Goal: Task Accomplishment & Management: Manage account settings

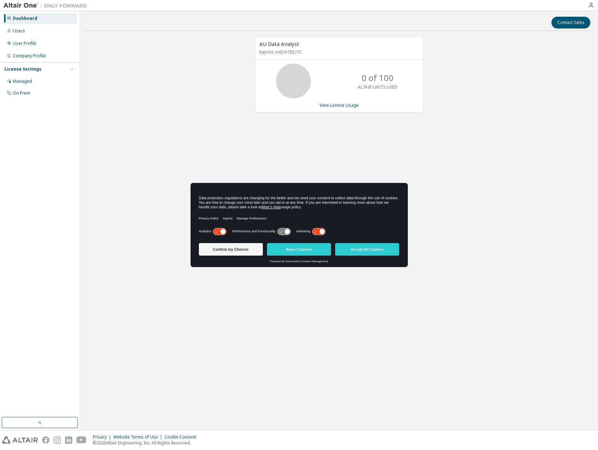
click at [387, 150] on div "AU Data Analyst Expires on [DATE] UTC 0 of 100 ALTAIR UNITS USED View License U…" at bounding box center [338, 183] width 511 height 292
drag, startPoint x: 359, startPoint y: 77, endPoint x: 430, endPoint y: 77, distance: 70.9
click at [430, 77] on div "AU Data Analyst Expires on [DATE] UTC 0 of 100 ALTAIR UNITS USED View License U…" at bounding box center [338, 183] width 511 height 292
click at [442, 115] on div "AU Data Analyst Expires on [DATE] UTC 0 of 100 ALTAIR UNITS USED View License U…" at bounding box center [338, 183] width 511 height 292
click at [349, 103] on link "View License Usage" at bounding box center [339, 105] width 39 height 6
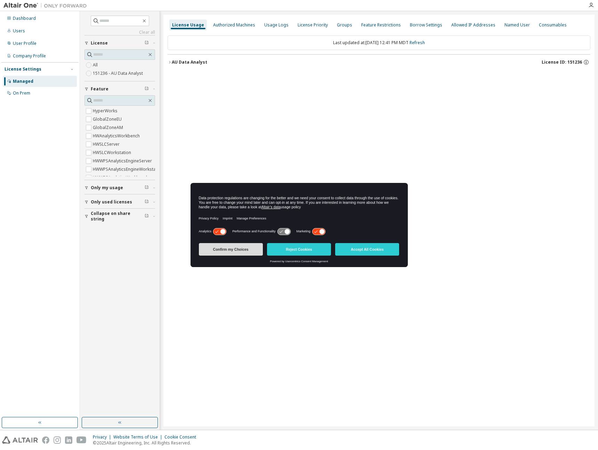
drag, startPoint x: 241, startPoint y: 250, endPoint x: 253, endPoint y: 253, distance: 12.1
click at [241, 250] on button "Confirm my Choices" at bounding box center [231, 249] width 64 height 13
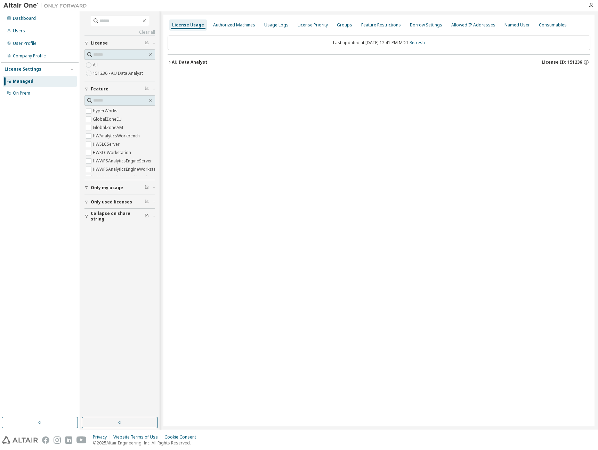
click at [299, 119] on div "License Usage Authorized Machines Usage Logs License Priority Groups Feature Re…" at bounding box center [378, 221] width 431 height 412
click at [172, 62] on div "AU Data Analyst" at bounding box center [189, 62] width 35 height 6
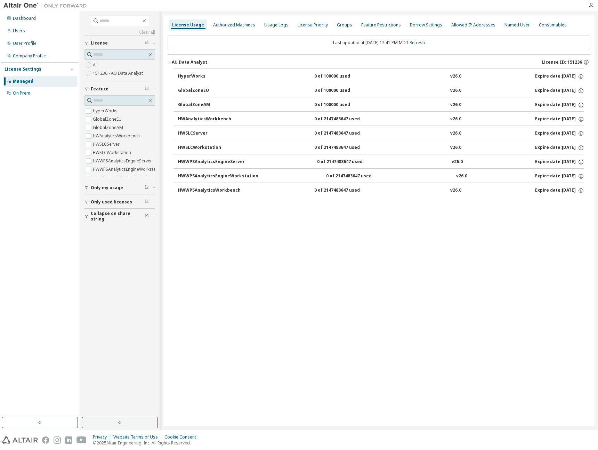
click at [179, 61] on div "AU Data Analyst" at bounding box center [189, 62] width 35 height 6
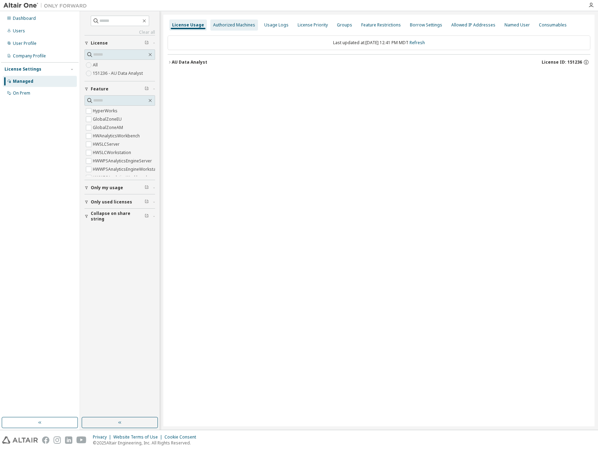
click at [213, 26] on div "Authorized Machines" at bounding box center [234, 25] width 42 height 6
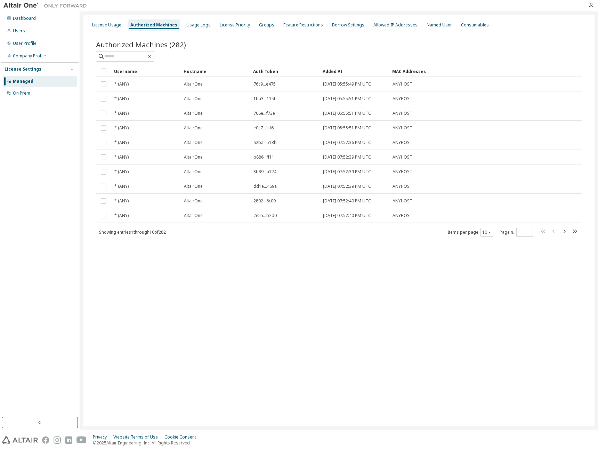
click at [347, 71] on div "Added At" at bounding box center [355, 71] width 64 height 11
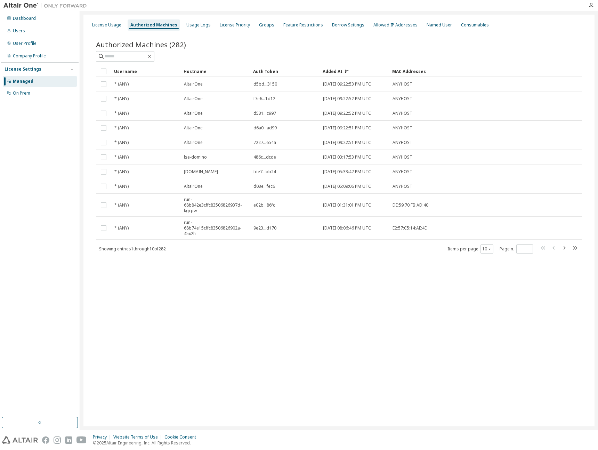
click at [23, 8] on img at bounding box center [46, 5] width 87 height 7
click at [31, 3] on img at bounding box center [46, 5] width 87 height 7
click at [574, 59] on div at bounding box center [339, 56] width 486 height 10
click at [596, 5] on div at bounding box center [591, 5] width 14 height 6
click at [591, 5] on icon "button" at bounding box center [591, 5] width 6 height 6
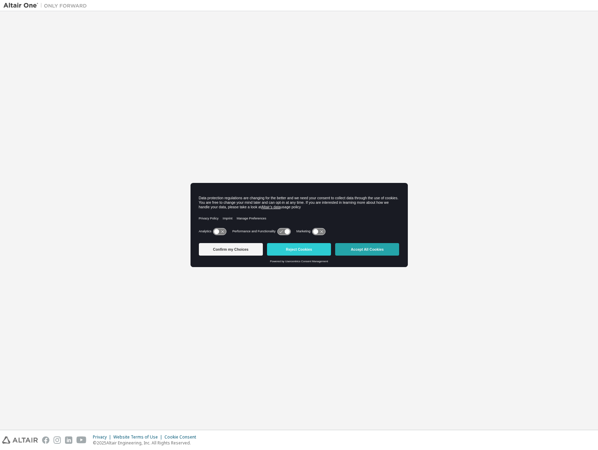
click at [356, 250] on button "Accept All Cookies" at bounding box center [367, 249] width 64 height 13
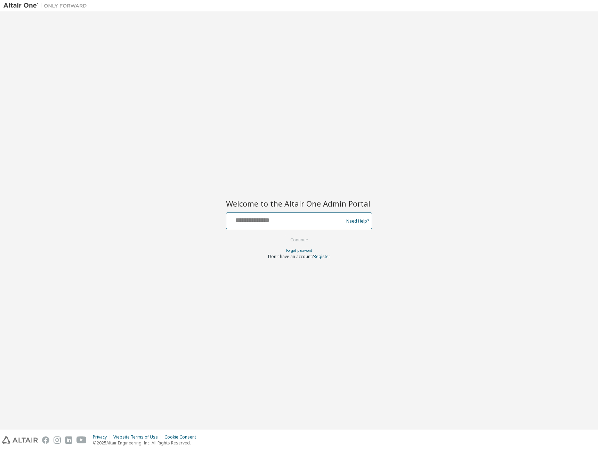
click at [290, 223] on input "text" at bounding box center [286, 219] width 114 height 10
drag, startPoint x: 280, startPoint y: 185, endPoint x: 276, endPoint y: 200, distance: 15.2
click at [280, 185] on div "Welcome to the Altair One Admin Portal Need Help? Please make sure that you pro…" at bounding box center [298, 221] width 591 height 412
click at [260, 222] on input "text" at bounding box center [286, 219] width 114 height 10
click at [0, 450] on com-1password-button at bounding box center [0, 450] width 0 height 0
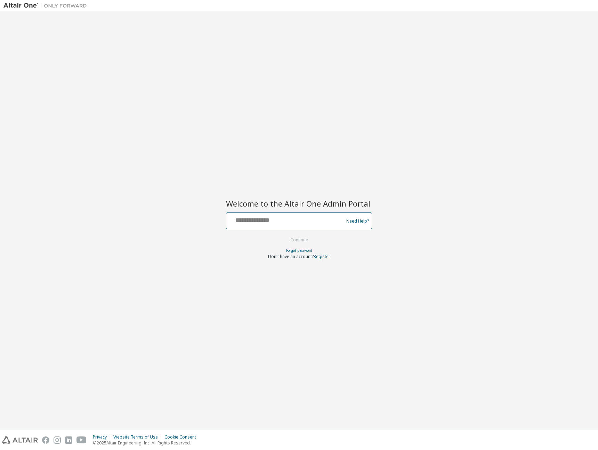
click at [0, 450] on com-1password-button at bounding box center [0, 450] width 0 height 0
click at [308, 221] on input "text" at bounding box center [286, 219] width 114 height 10
type input "**********"
click at [283, 235] on button "Continue" at bounding box center [299, 240] width 32 height 10
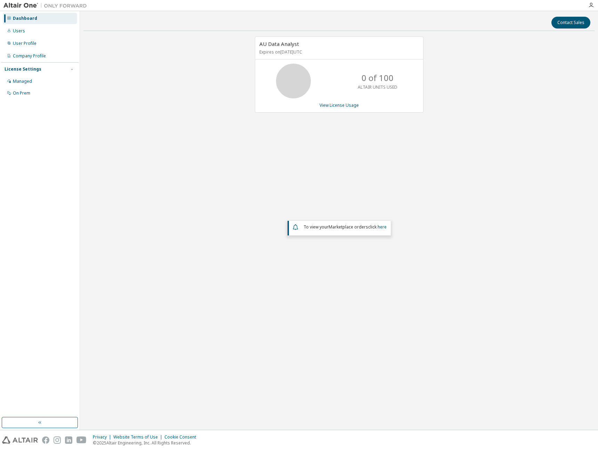
click at [278, 178] on div "AU Data Analyst Expires on [DATE] UTC 0 of 100 ALTAIR UNITS USED View License U…" at bounding box center [338, 183] width 511 height 292
click at [33, 21] on div "Dashboard" at bounding box center [25, 19] width 24 height 6
click at [21, 2] on img at bounding box center [46, 5] width 87 height 7
click at [143, 69] on div "AU Data Analyst Expires on [DATE] UTC 0 of 100 ALTAIR UNITS USED View License U…" at bounding box center [338, 183] width 511 height 292
click at [142, 119] on div "AU Data Analyst Expires on February 28, 2026 UTC 0 of 100 ALTAIR UNITS USED Vie…" at bounding box center [338, 183] width 511 height 292
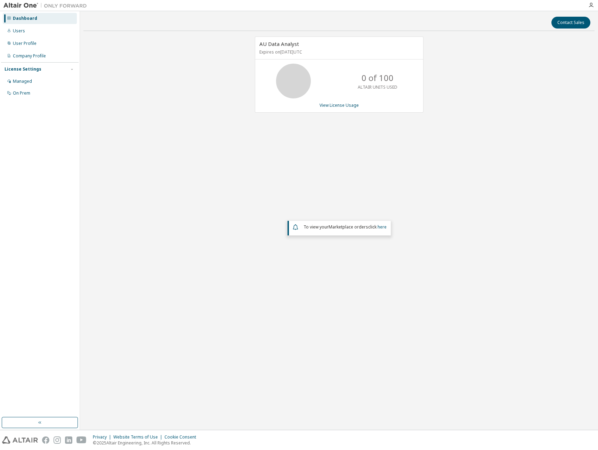
click at [324, 143] on div "AU Data Analyst Expires on February 28, 2026 UTC 0 of 100 ALTAIR UNITS USED Vie…" at bounding box center [338, 183] width 511 height 292
click at [17, 16] on div "Dashboard" at bounding box center [25, 19] width 24 height 6
click at [21, 32] on div "Users" at bounding box center [19, 31] width 12 height 6
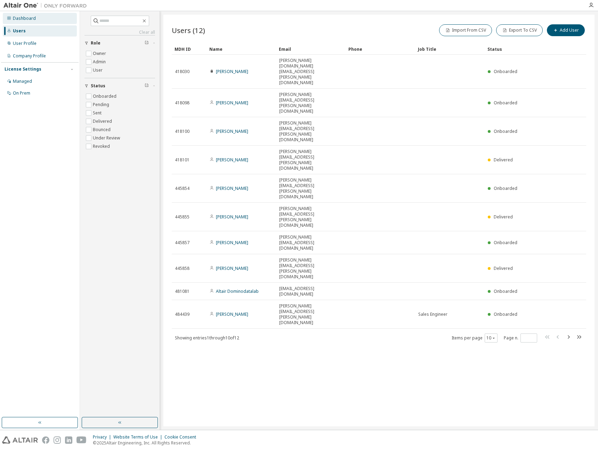
click at [25, 20] on div "Dashboard" at bounding box center [24, 19] width 23 height 6
